Goal: Contribute content: Add original content to the website for others to see

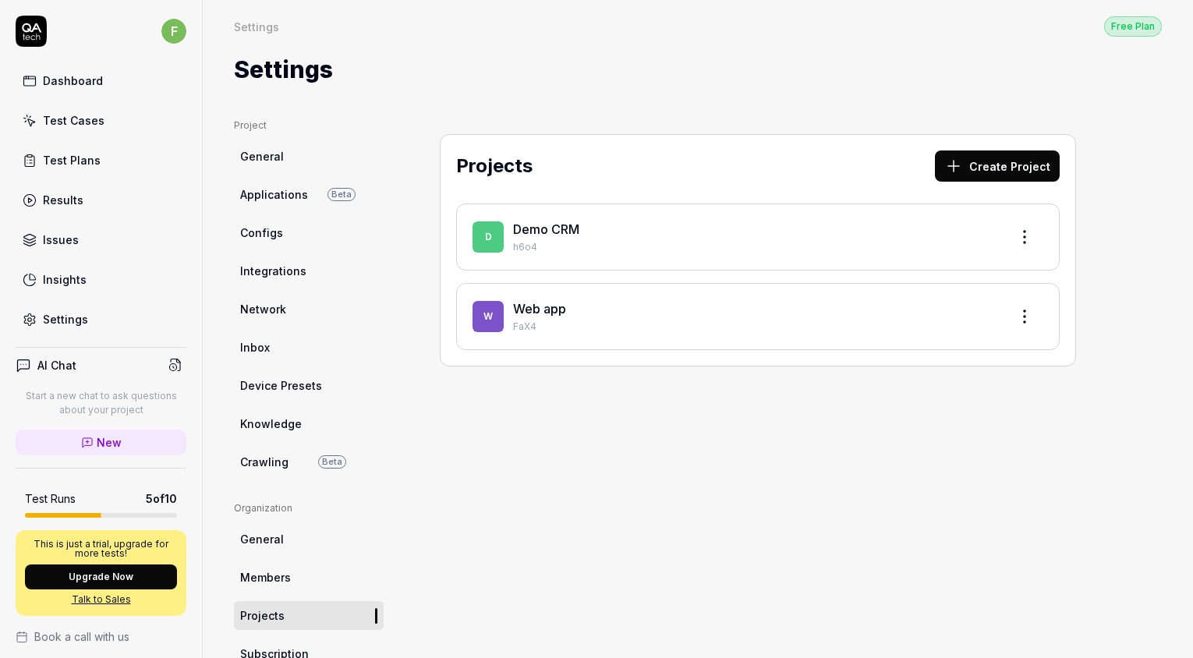
click at [78, 196] on div "Results" at bounding box center [63, 200] width 41 height 16
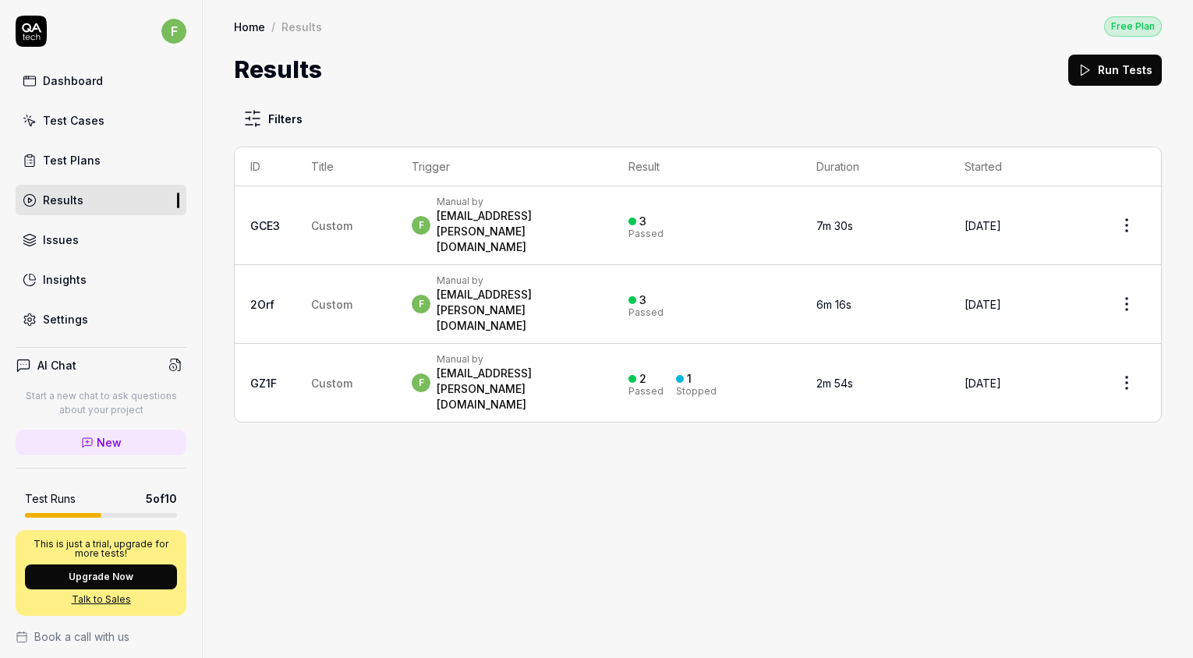
click at [485, 225] on td "f Manual by [PERSON_NAME][EMAIL_ADDRESS][DOMAIN_NAME]" at bounding box center [504, 225] width 216 height 79
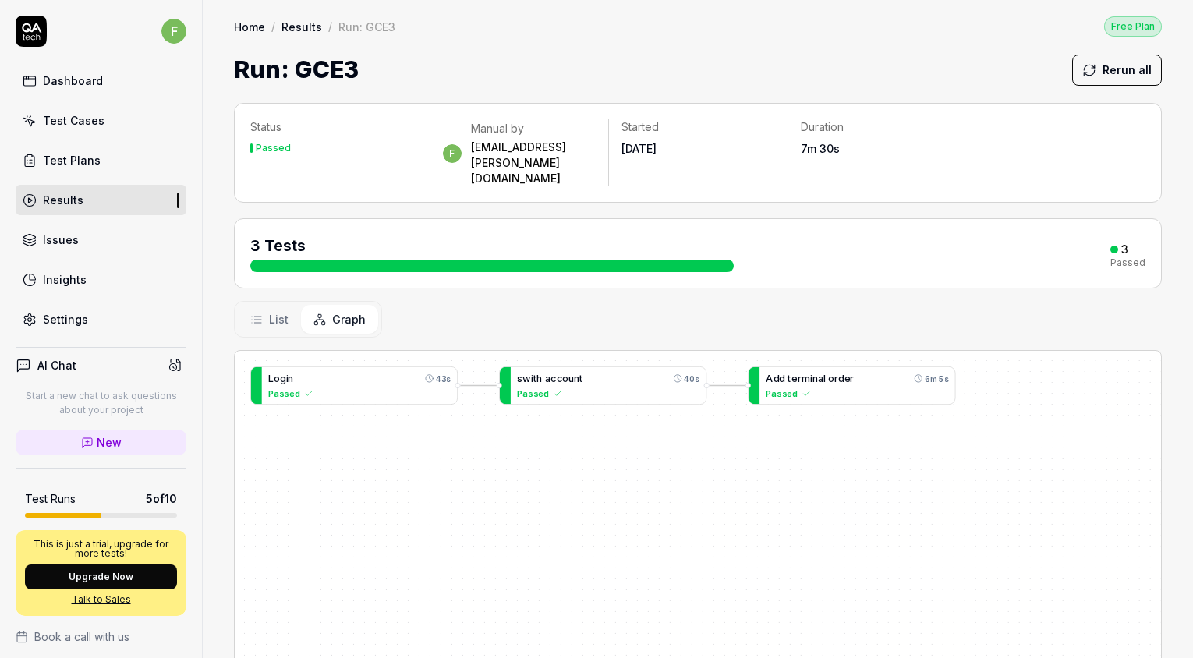
click at [881, 387] on div "Passed" at bounding box center [857, 393] width 182 height 13
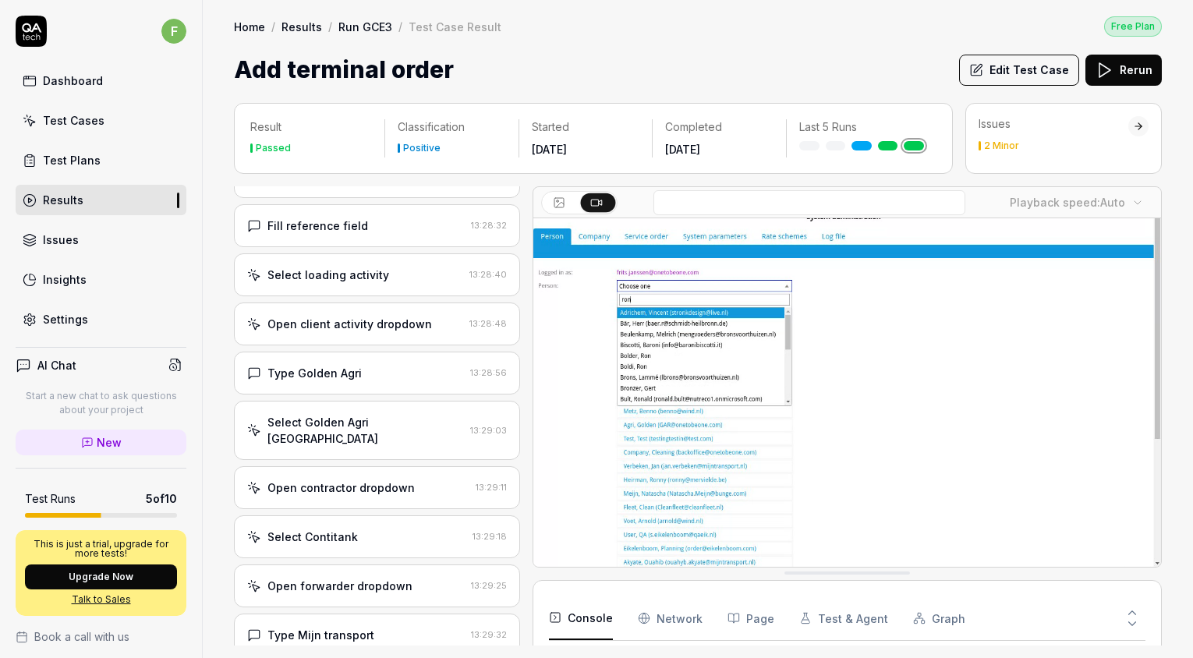
scroll to position [624, 0]
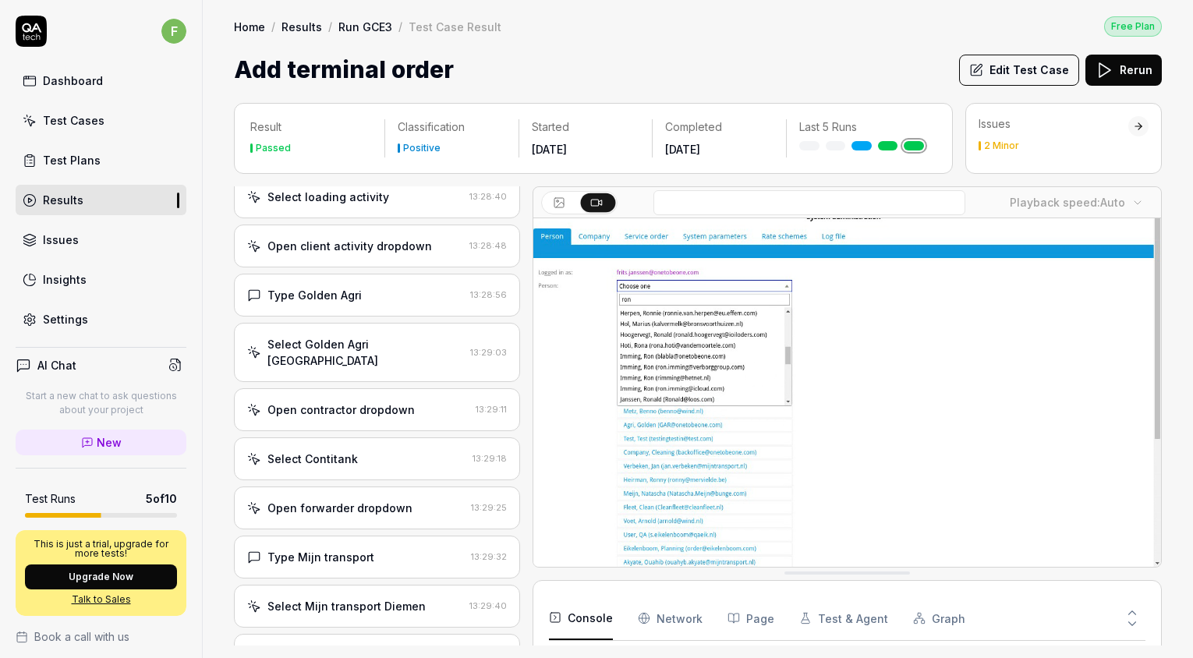
click at [97, 119] on div "Test Cases" at bounding box center [74, 120] width 62 height 16
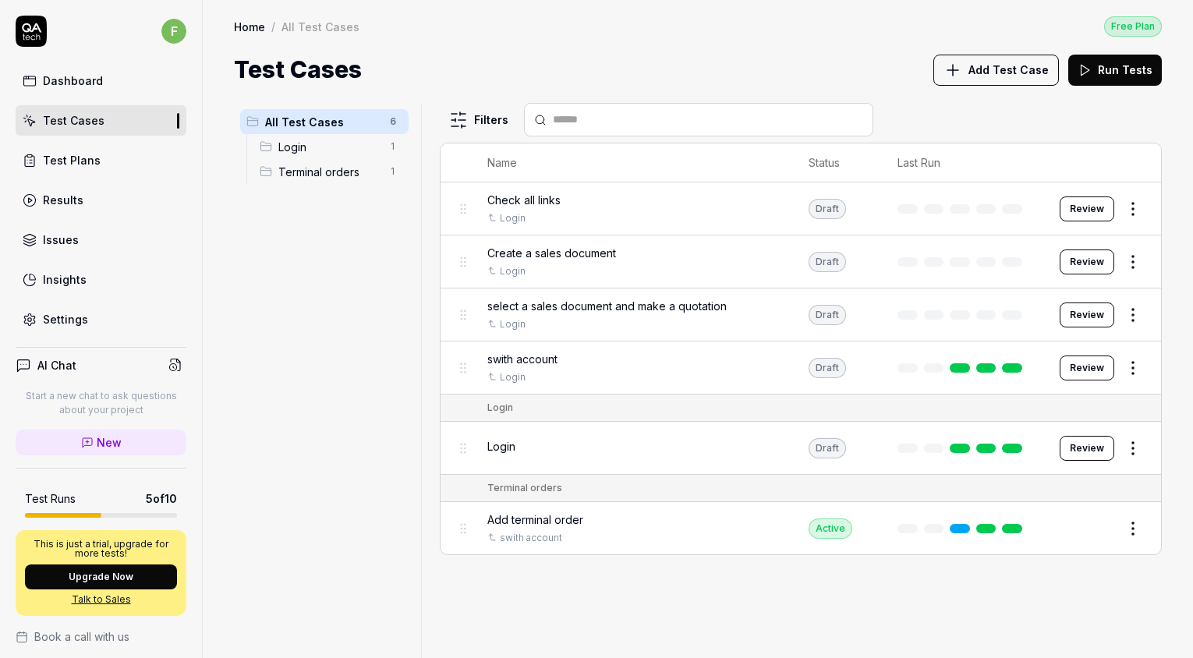
click at [622, 306] on span "select a sales document and make a quotation" at bounding box center [606, 306] width 239 height 16
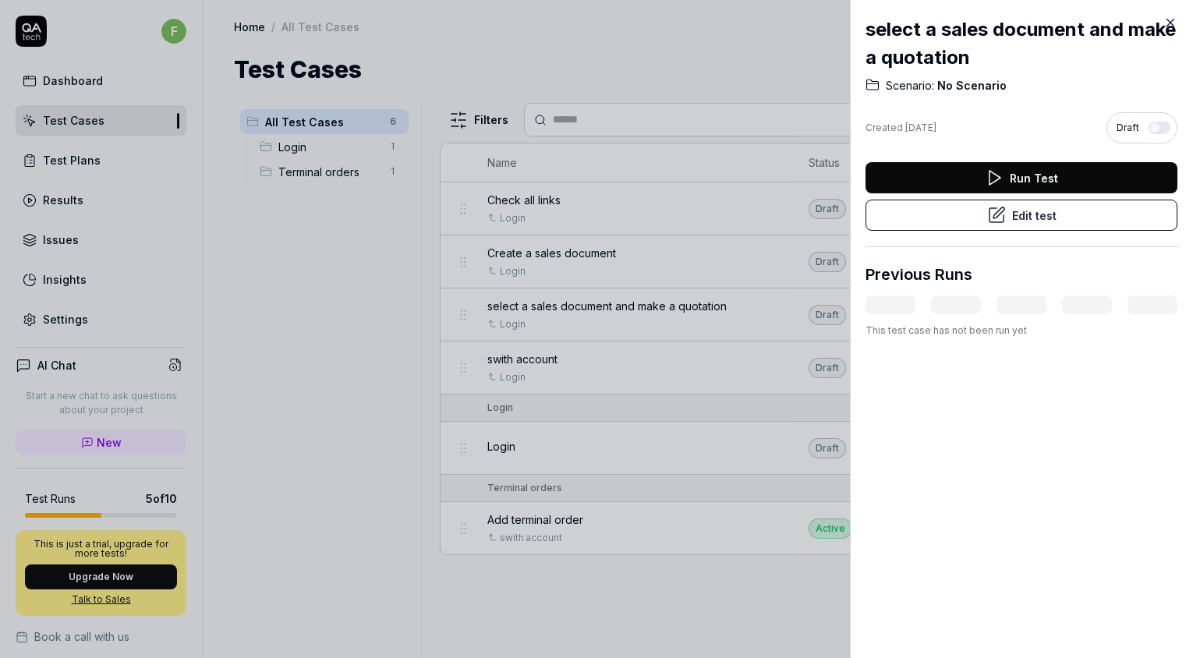
click at [1034, 215] on button "Edit test" at bounding box center [1021, 215] width 312 height 31
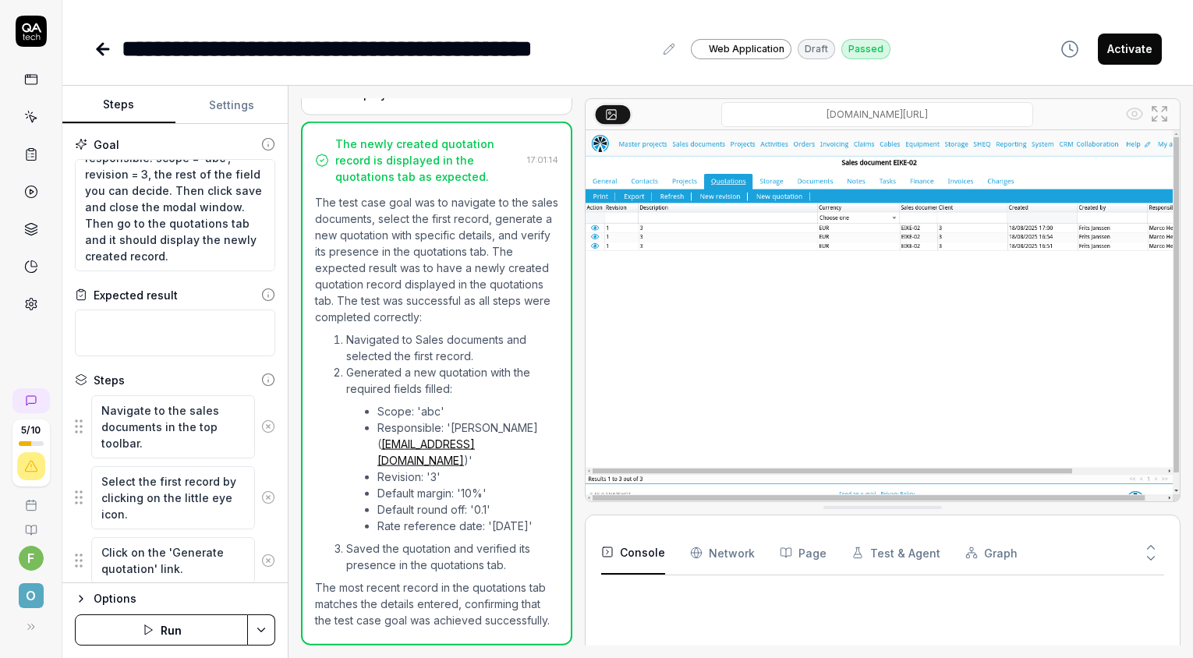
scroll to position [800, 0]
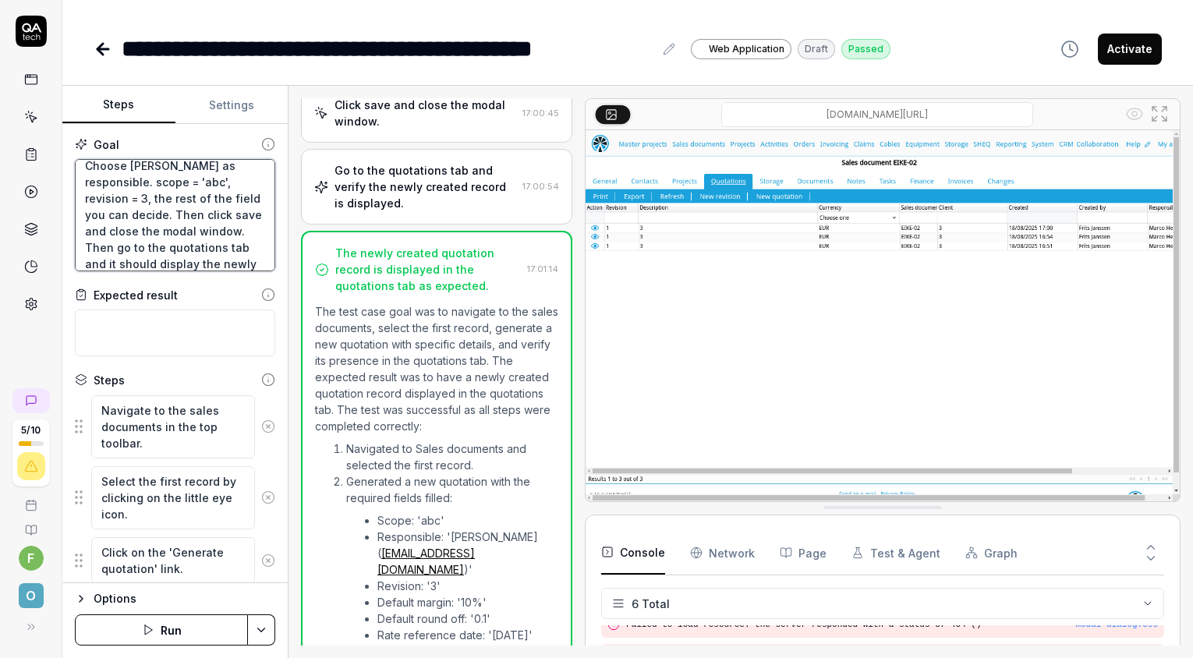
scroll to position [125, 0]
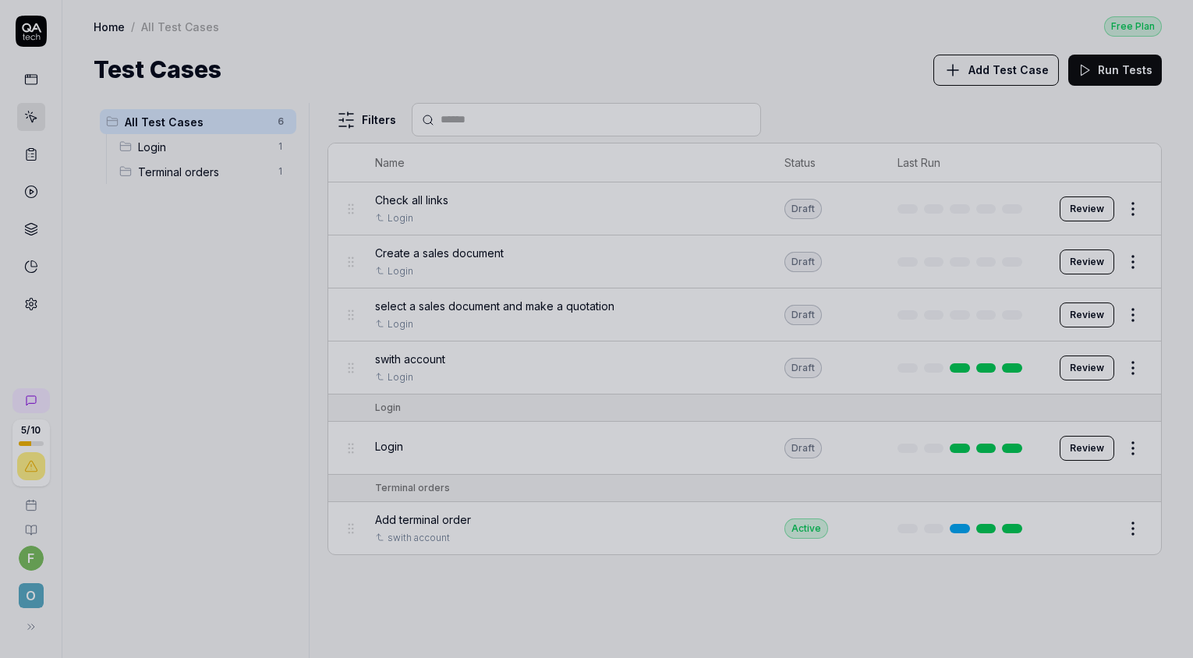
click at [358, 278] on div at bounding box center [596, 329] width 1193 height 658
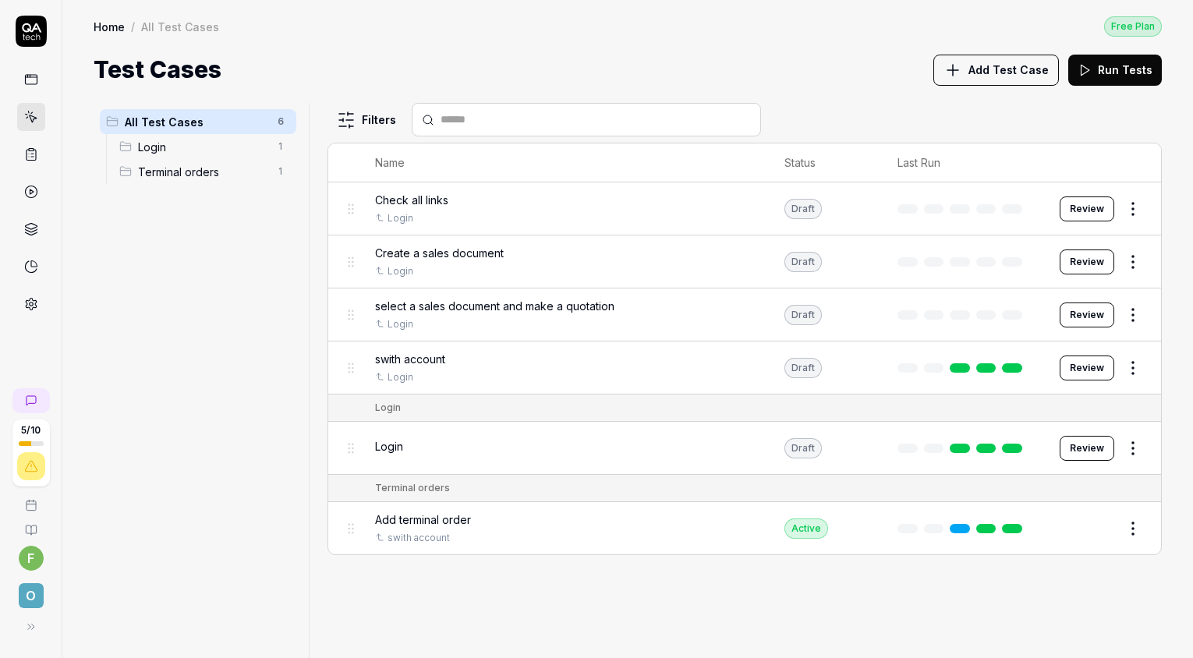
click at [425, 518] on span "Add terminal order" at bounding box center [423, 519] width 96 height 16
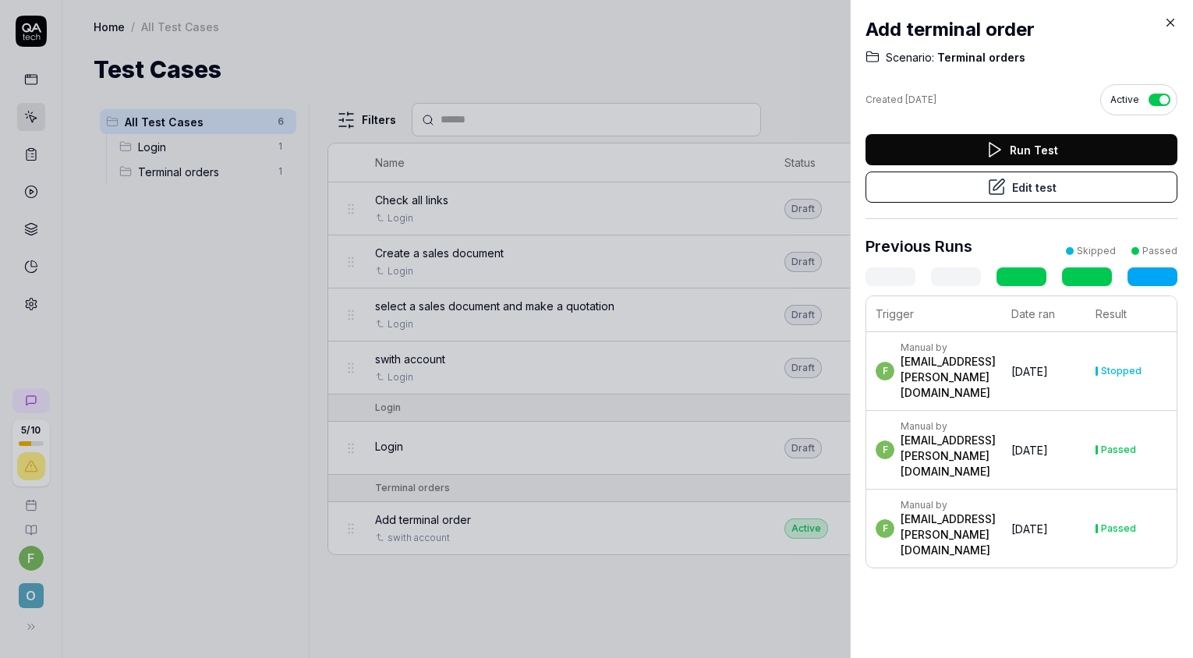
click at [1035, 193] on button "Edit test" at bounding box center [1021, 186] width 312 height 31
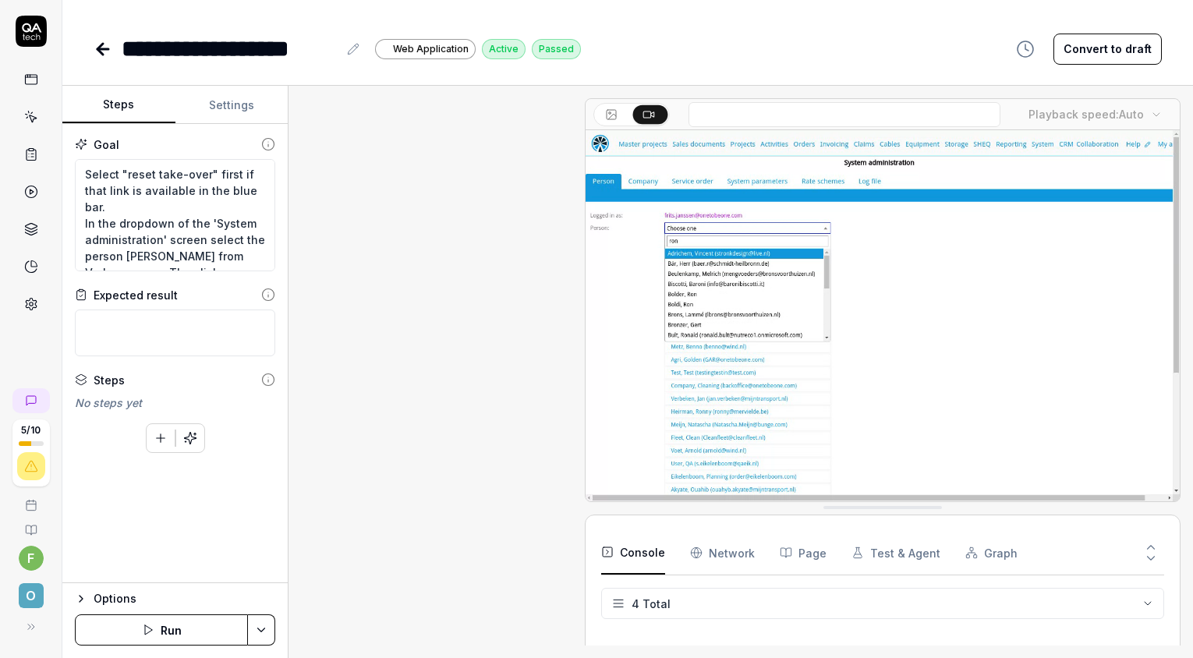
scroll to position [2715, 0]
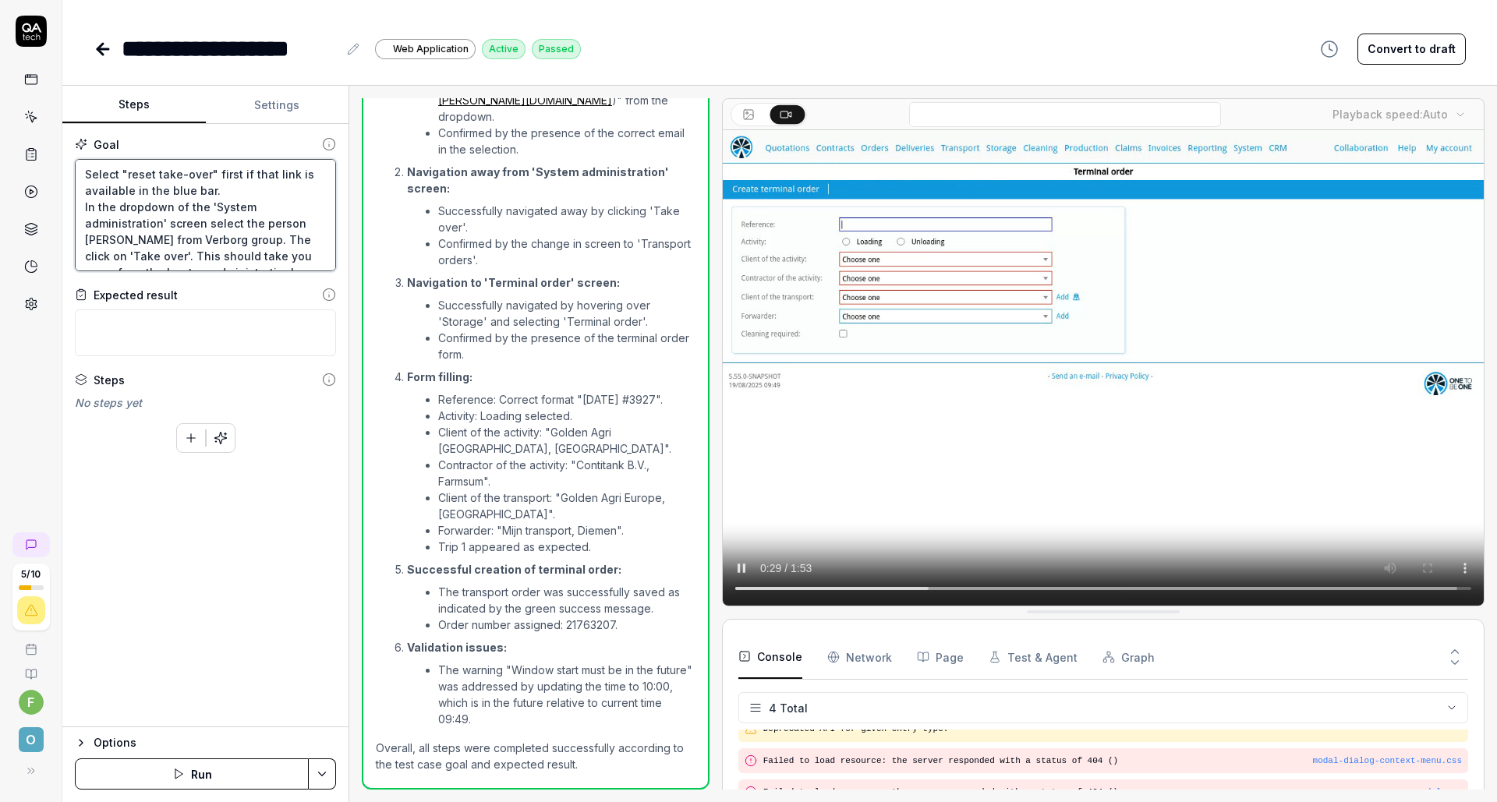
type textarea "*"
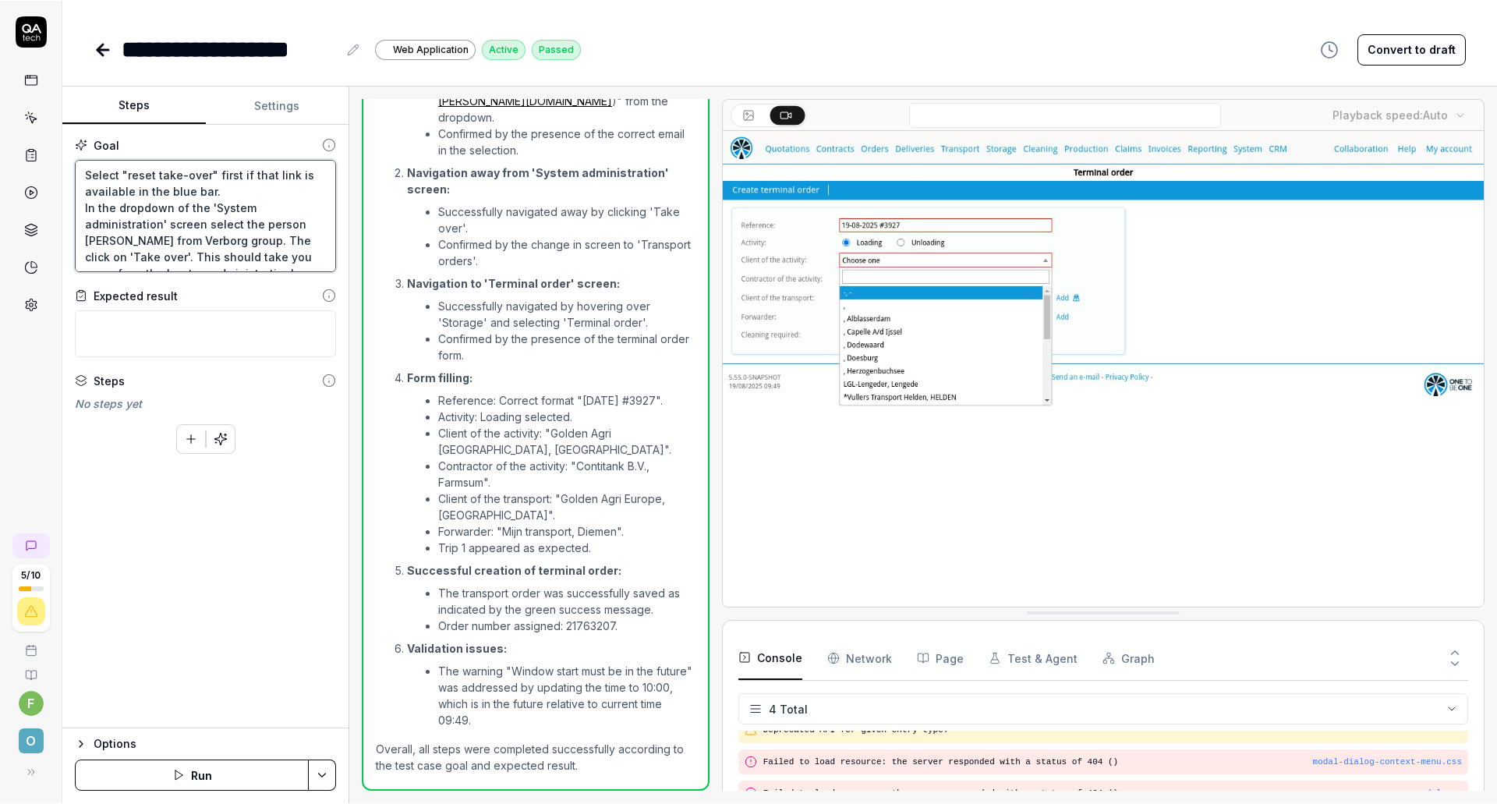
scroll to position [2258, 0]
